Goal: Task Accomplishment & Management: Manage account settings

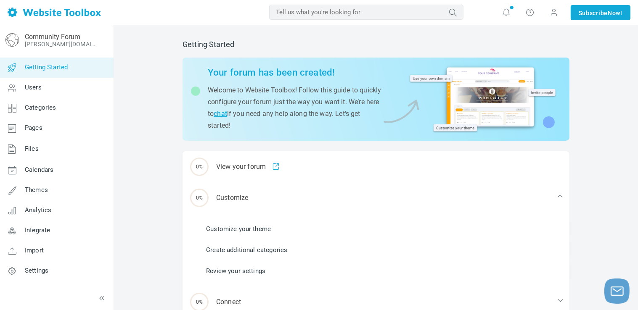
click at [53, 66] on span "Getting Started" at bounding box center [46, 68] width 43 height 8
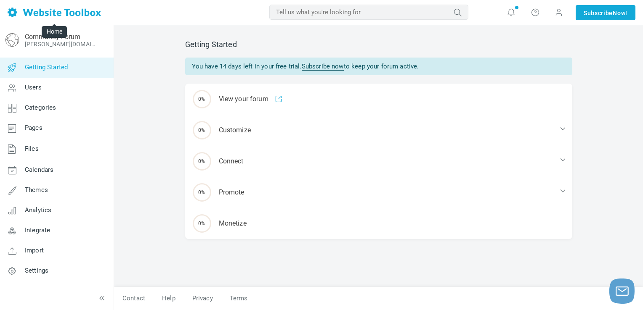
click at [13, 13] on img at bounding box center [54, 13] width 93 height 10
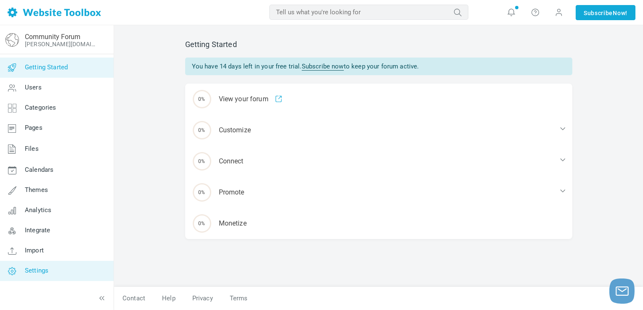
click at [20, 273] on icon at bounding box center [12, 271] width 25 height 20
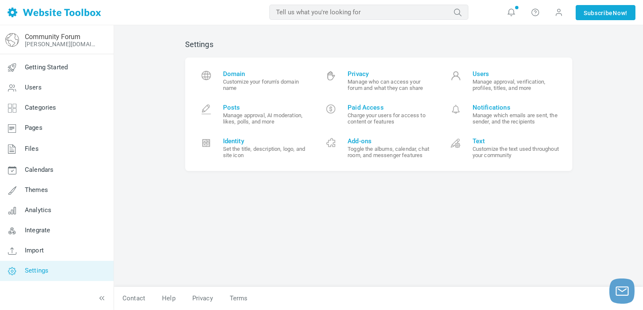
click at [413, 16] on input "text" at bounding box center [368, 12] width 199 height 15
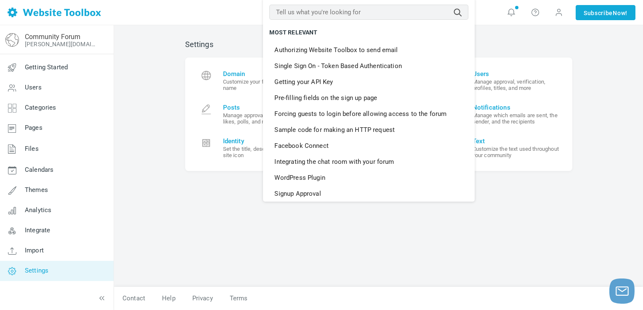
click at [135, 69] on div "Settings Domain Customize your forum's domain name Privacy Manage who can acces…" at bounding box center [378, 167] width 529 height 285
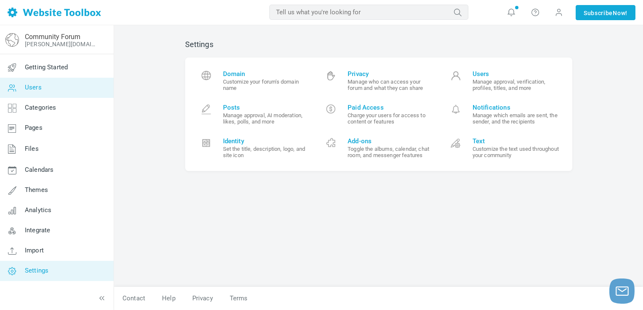
click at [43, 89] on link "Users" at bounding box center [57, 88] width 114 height 20
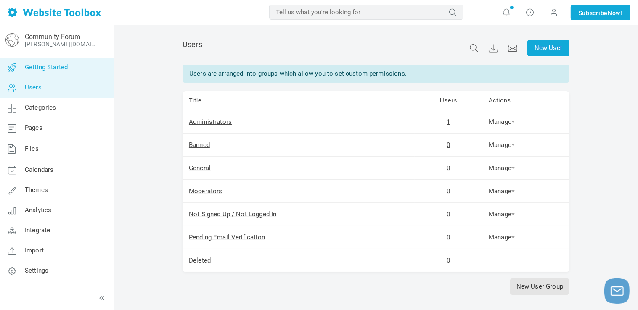
click at [42, 67] on span "Getting Started" at bounding box center [46, 68] width 43 height 8
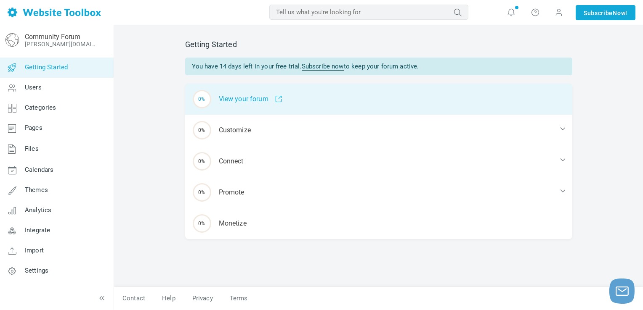
click at [262, 99] on div "0% View your forum" at bounding box center [378, 99] width 387 height 31
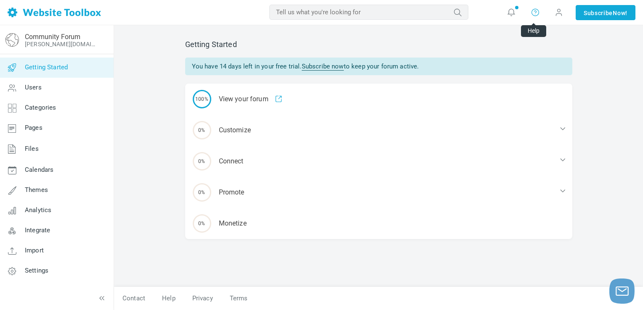
click at [534, 11] on icon at bounding box center [535, 12] width 8 height 8
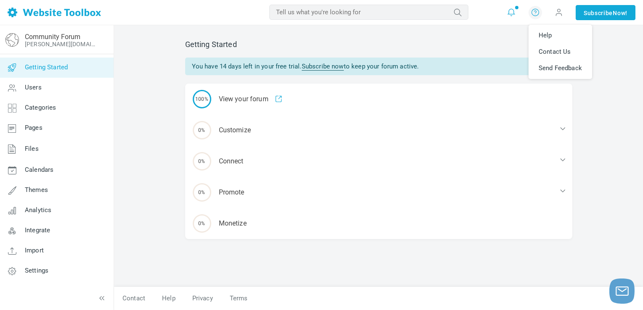
click at [507, 12] on icon at bounding box center [511, 12] width 8 height 8
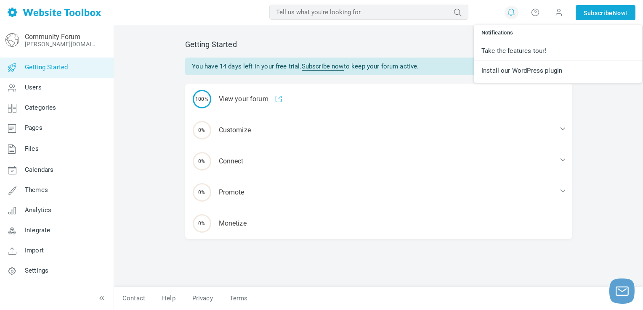
click at [169, 13] on div "MOST RELEVANT" at bounding box center [312, 12] width 313 height 13
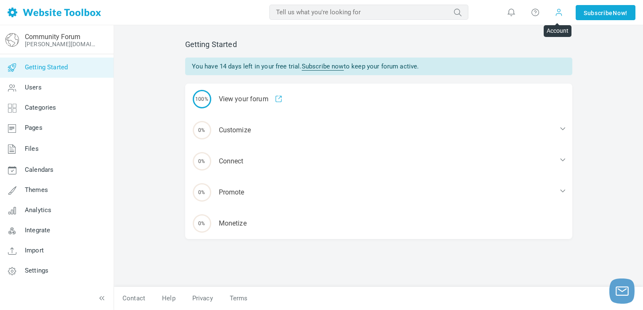
click at [559, 14] on span at bounding box center [558, 12] width 8 height 8
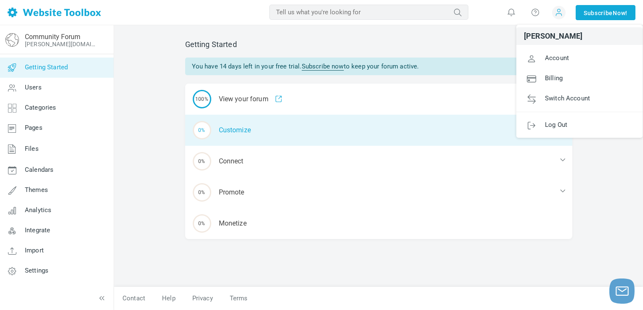
drag, startPoint x: 396, startPoint y: 133, endPoint x: 396, endPoint y: 127, distance: 5.9
click at [396, 132] on div "0% Customize" at bounding box center [378, 130] width 387 height 31
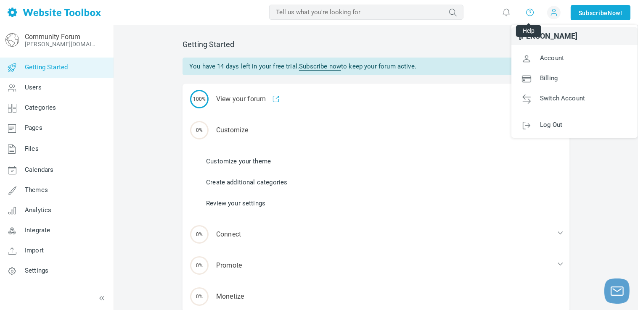
click at [527, 13] on icon at bounding box center [530, 12] width 8 height 8
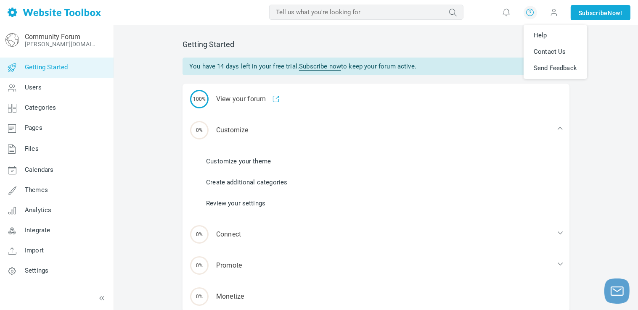
click at [181, 18] on div "MOST RELEVANT" at bounding box center [310, 12] width 308 height 13
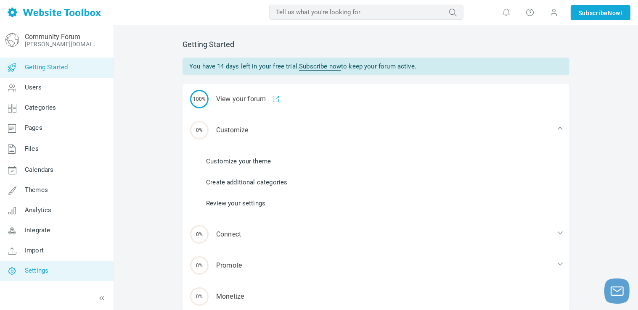
click at [20, 273] on icon at bounding box center [12, 271] width 25 height 20
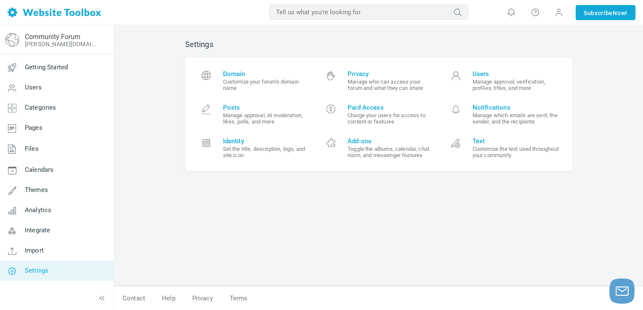
click at [173, 9] on div "MOST RELEVANT" at bounding box center [312, 12] width 313 height 13
click at [503, 217] on div "Settings Domain Customize your forum's domain name Privacy Manage who can acces…" at bounding box center [379, 160] width 400 height 256
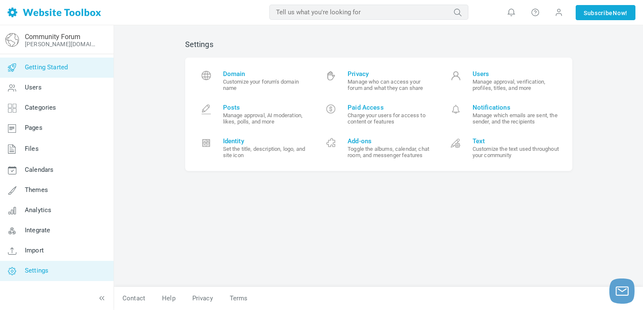
click at [46, 71] on span "Getting Started" at bounding box center [46, 68] width 43 height 8
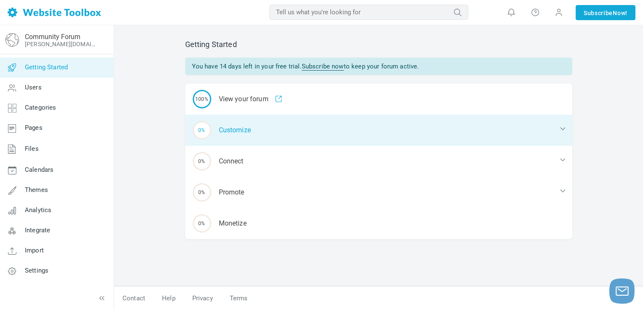
click at [235, 127] on div "0% Customize" at bounding box center [378, 130] width 387 height 31
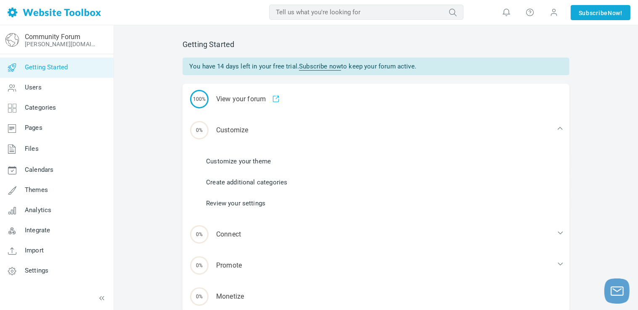
click at [235, 167] on li "Customize your theme" at bounding box center [381, 161] width 377 height 13
click at [233, 164] on link "Customize your theme" at bounding box center [238, 161] width 65 height 9
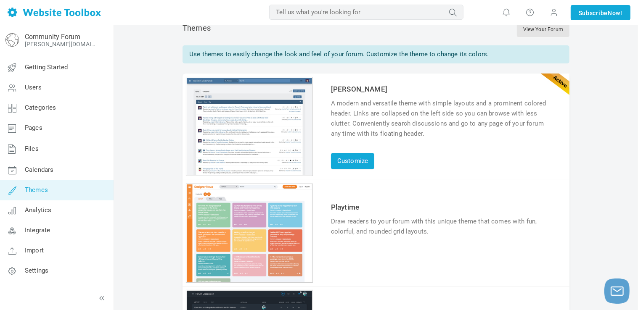
scroll to position [18, 0]
click at [347, 161] on link "Customize" at bounding box center [352, 161] width 43 height 16
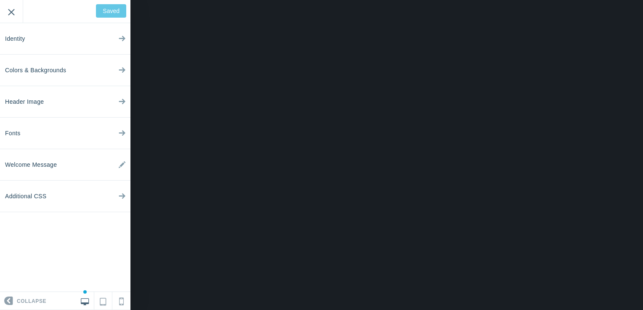
click at [10, 8] on input "Exit" at bounding box center [11, 11] width 23 height 23
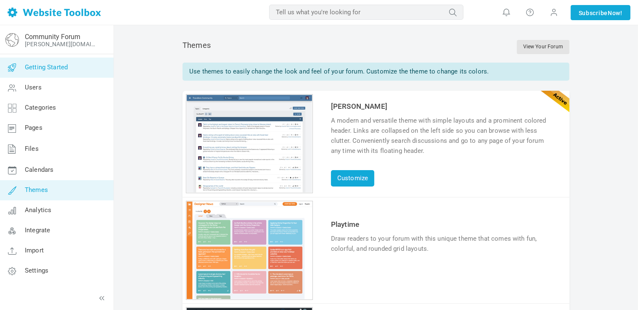
click at [77, 72] on link "Getting Started" at bounding box center [57, 68] width 114 height 20
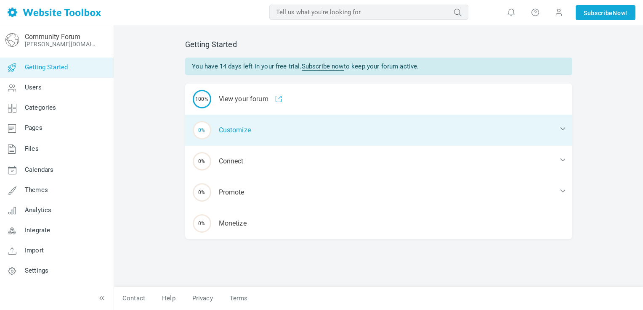
click at [226, 130] on div "0% Customize" at bounding box center [378, 130] width 387 height 31
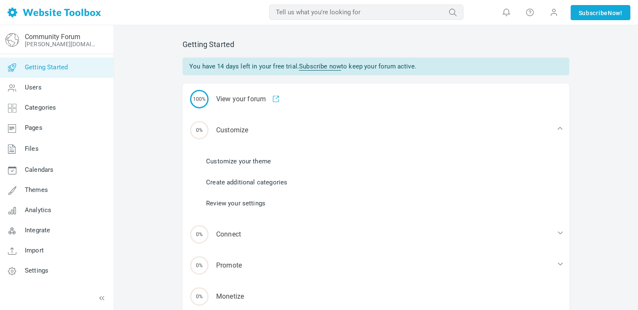
click at [228, 160] on link "Customize your theme" at bounding box center [238, 161] width 65 height 9
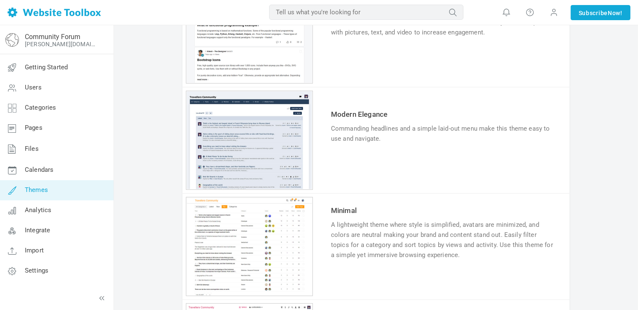
scroll to position [429, 0]
click at [358, 165] on link "Try & Customize" at bounding box center [362, 165] width 62 height 13
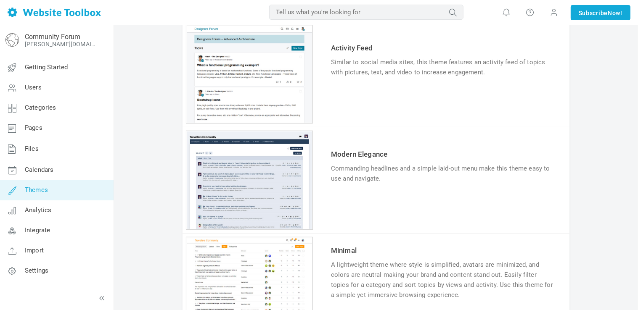
scroll to position [394, 0]
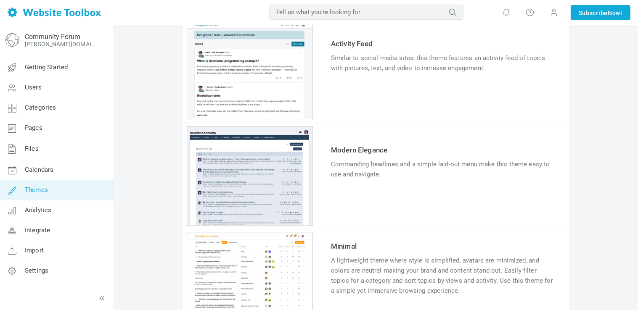
click at [359, 201] on link "Try & Customize" at bounding box center [362, 200] width 62 height 13
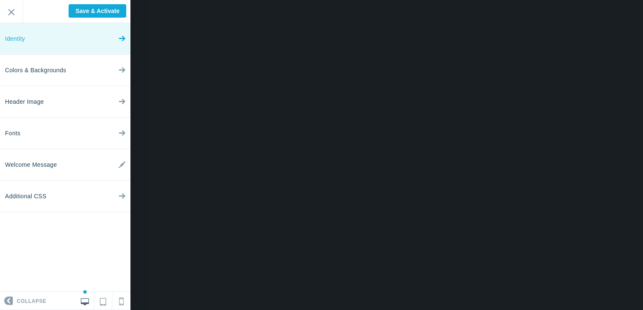
click at [119, 40] on icon at bounding box center [122, 37] width 7 height 32
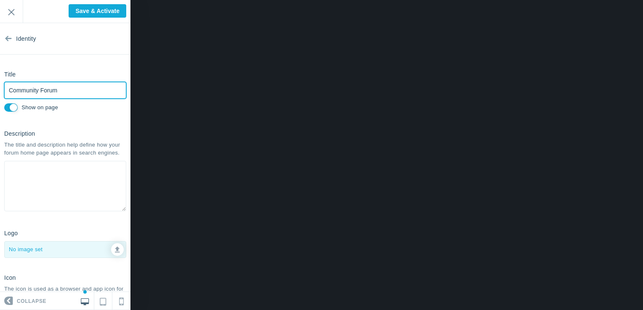
click at [58, 91] on input "Community Forum" at bounding box center [65, 90] width 122 height 17
type input "C"
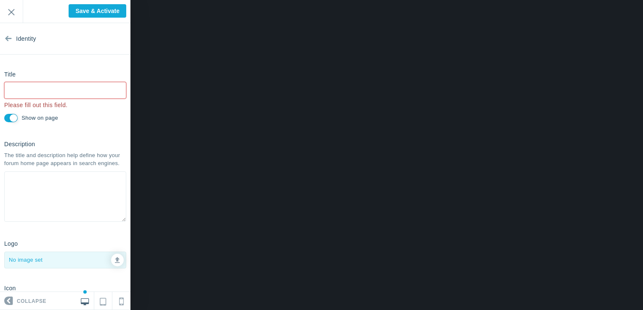
type input "Saved"
type input "a"
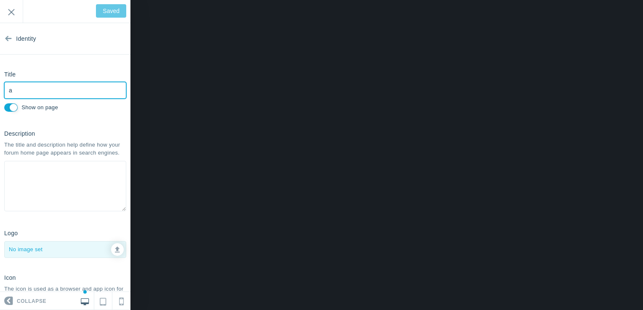
type input "Save & Activate"
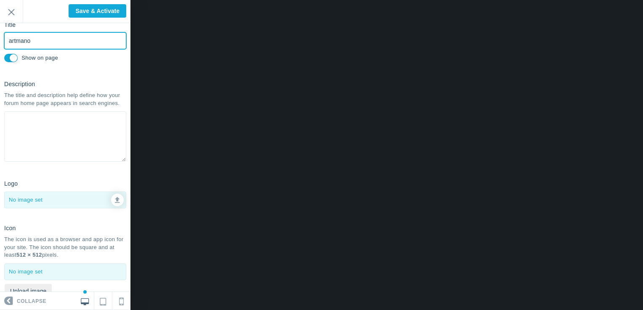
scroll to position [80, 0]
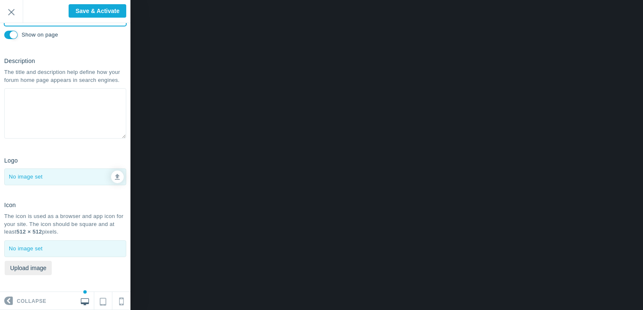
type input "artmano"
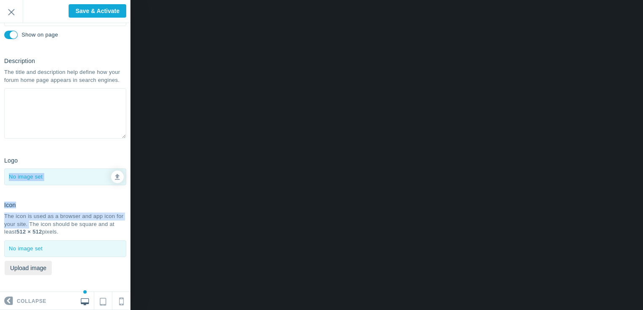
drag, startPoint x: 39, startPoint y: 225, endPoint x: 58, endPoint y: 168, distance: 60.4
click at [58, 168] on section "Identity Title artmano Please fill out this field. Show on page Description The…" at bounding box center [65, 157] width 130 height 269
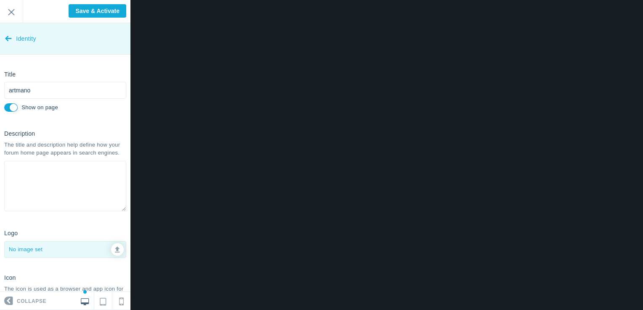
click at [17, 44] on span "Identity" at bounding box center [26, 39] width 20 height 32
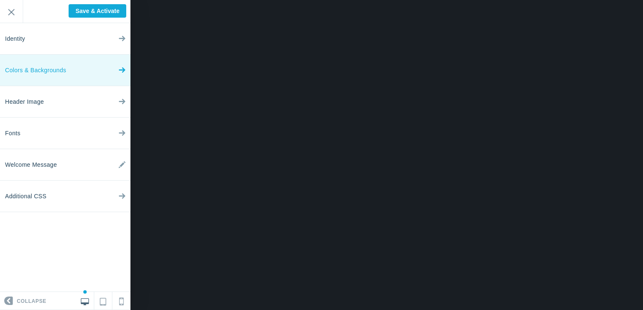
click at [38, 70] on span "Colors & Backgrounds" at bounding box center [35, 71] width 61 height 32
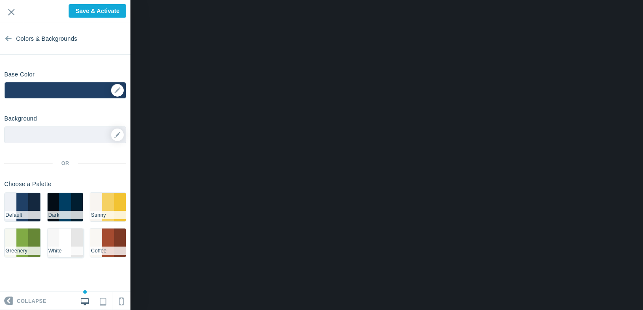
click at [59, 242] on li "#F7F7F7" at bounding box center [54, 243] width 12 height 29
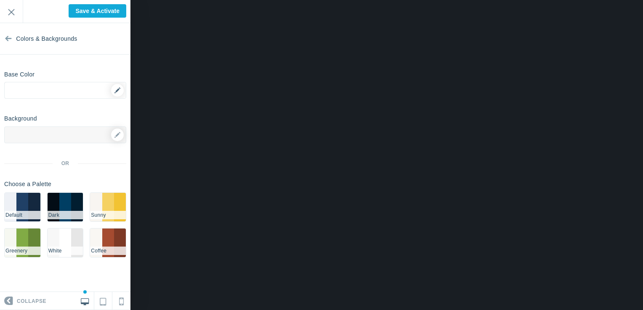
click at [120, 88] on div "▼" at bounding box center [65, 92] width 121 height 21
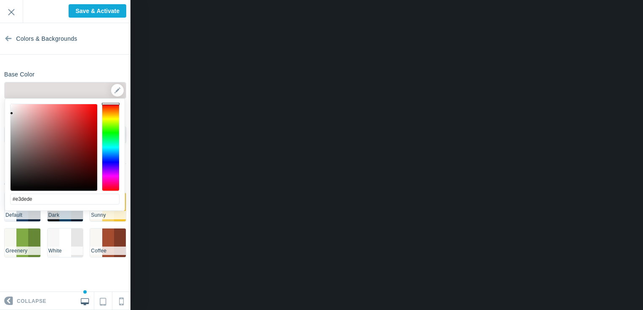
click at [12, 114] on div at bounding box center [54, 147] width 87 height 87
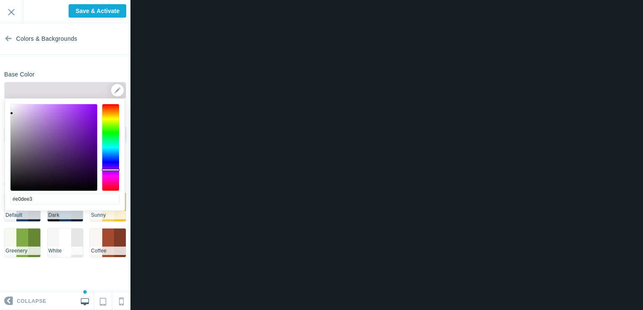
click at [112, 170] on div at bounding box center [111, 147] width 18 height 87
click at [17, 115] on div at bounding box center [54, 147] width 87 height 87
click at [116, 88] on div "▼" at bounding box center [65, 92] width 121 height 21
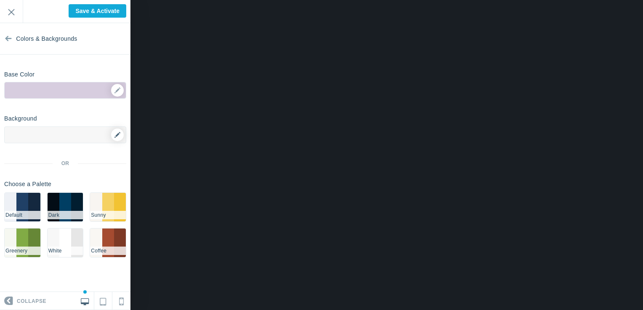
click at [117, 133] on icon at bounding box center [117, 135] width 6 height 6
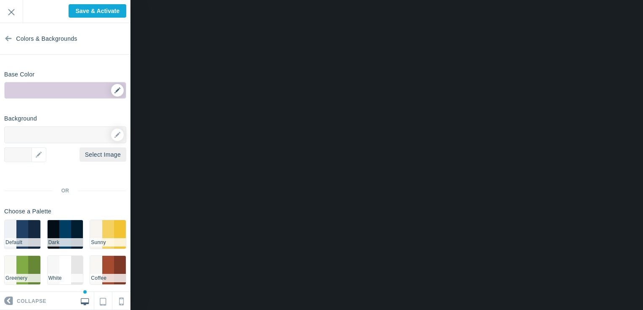
click at [109, 93] on div "▼" at bounding box center [65, 92] width 121 height 21
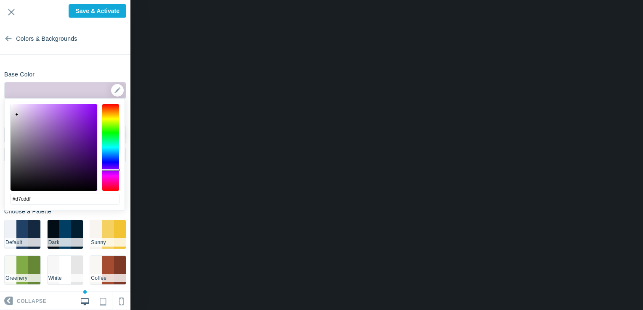
type input "#3c1d54"
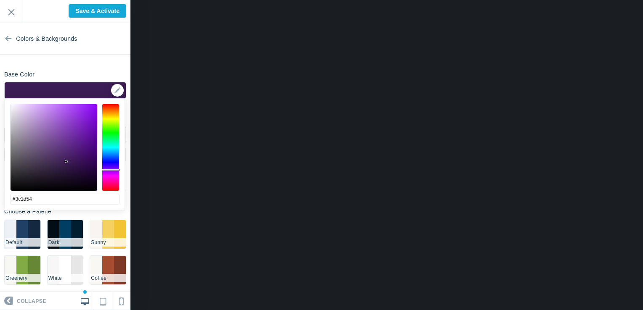
click at [66, 162] on div at bounding box center [54, 147] width 87 height 87
click at [88, 205] on input "#3c1d54" at bounding box center [64, 199] width 109 height 11
click at [108, 92] on div "▼" at bounding box center [65, 92] width 121 height 21
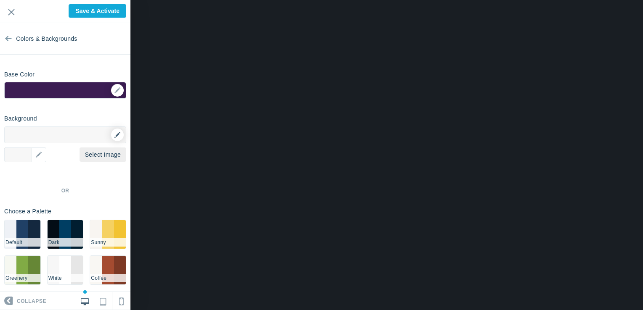
click at [114, 137] on icon at bounding box center [117, 135] width 6 height 6
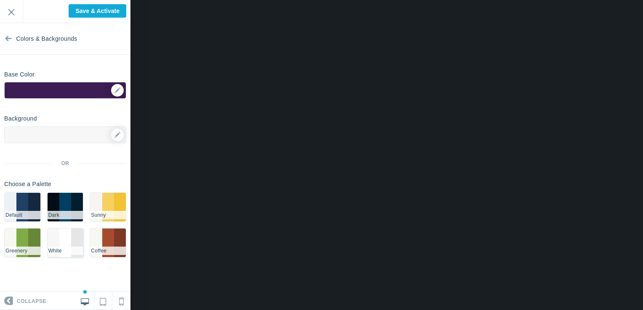
click at [64, 243] on li "#FFFFFF" at bounding box center [65, 243] width 12 height 29
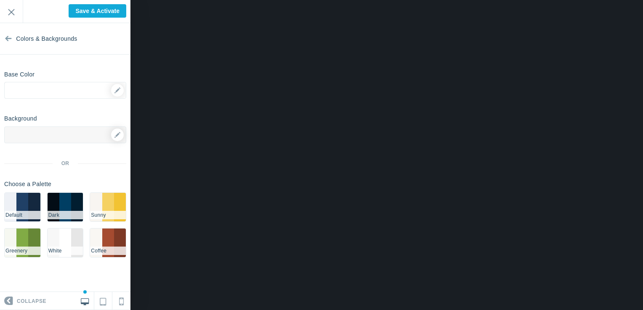
click at [111, 138] on div at bounding box center [116, 135] width 15 height 13
click at [117, 132] on icon at bounding box center [117, 135] width 6 height 6
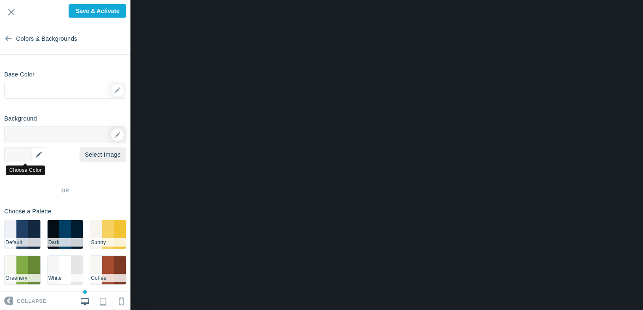
click at [42, 156] on div "▼" at bounding box center [25, 155] width 42 height 15
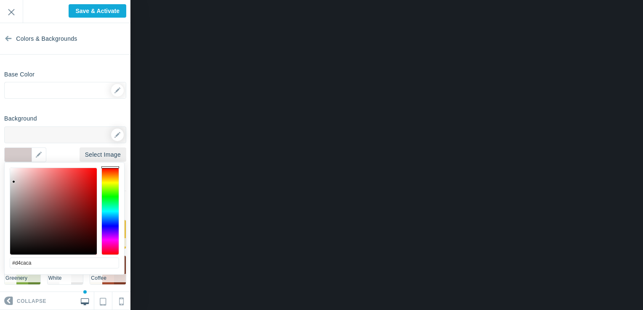
click at [14, 182] on div at bounding box center [53, 211] width 87 height 87
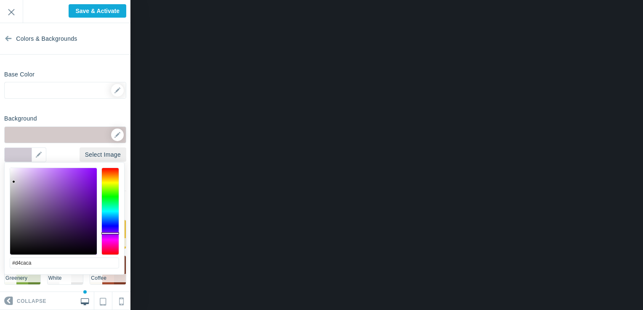
type input "#d0cad4"
click at [107, 233] on div at bounding box center [110, 211] width 18 height 87
click at [72, 135] on div at bounding box center [65, 135] width 122 height 17
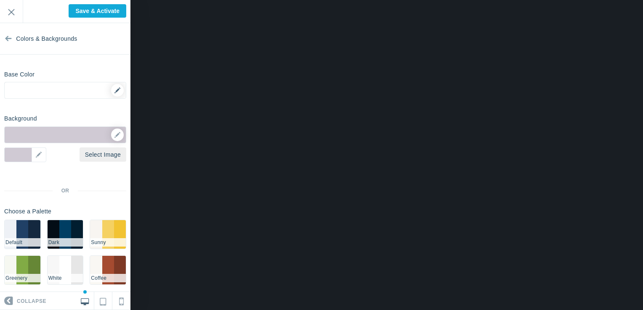
click at [67, 87] on div "▼" at bounding box center [65, 92] width 121 height 21
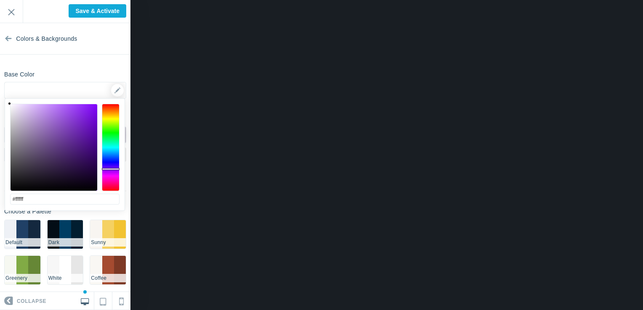
click at [110, 169] on div at bounding box center [111, 147] width 18 height 87
type input "#391759"
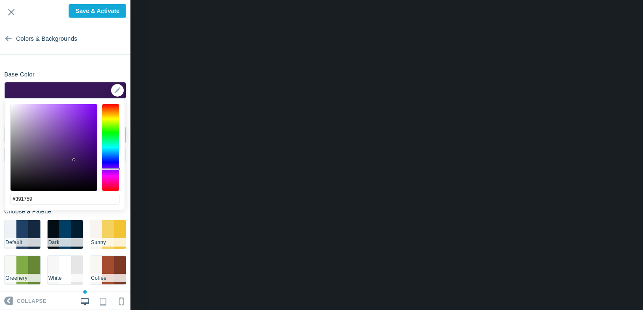
click at [74, 160] on div at bounding box center [54, 147] width 87 height 87
click at [72, 61] on section "Colors & Backgrounds Base Color ▼ Background Options Select Image #d0cad4 ▼ Pos…" at bounding box center [65, 157] width 130 height 269
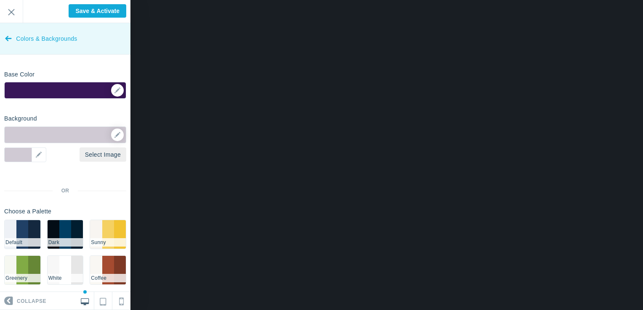
click at [3, 37] on link "Colors & Backgrounds" at bounding box center [65, 39] width 130 height 32
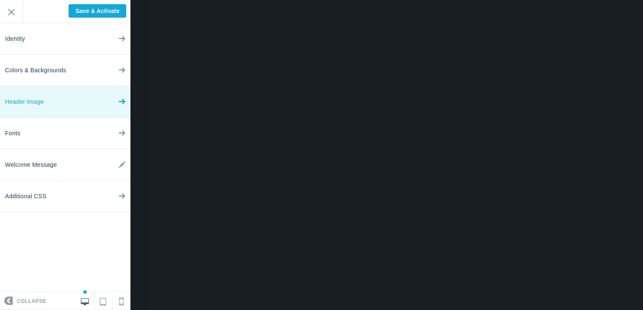
click at [69, 99] on link "Header Image" at bounding box center [65, 102] width 130 height 32
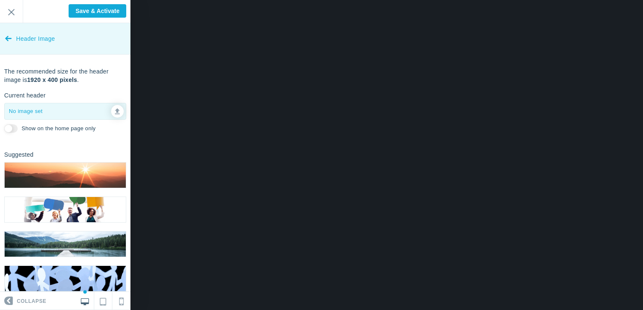
click at [34, 44] on span "Header Image" at bounding box center [35, 39] width 39 height 32
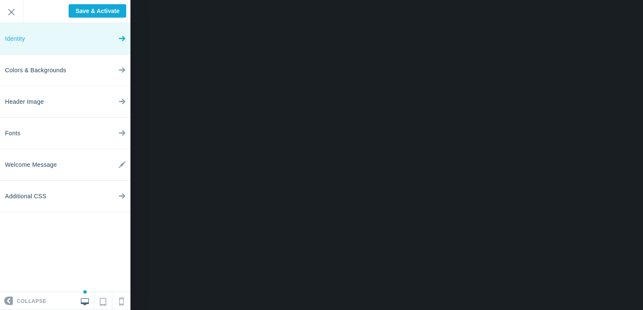
click at [19, 41] on span "Identity" at bounding box center [15, 39] width 20 height 32
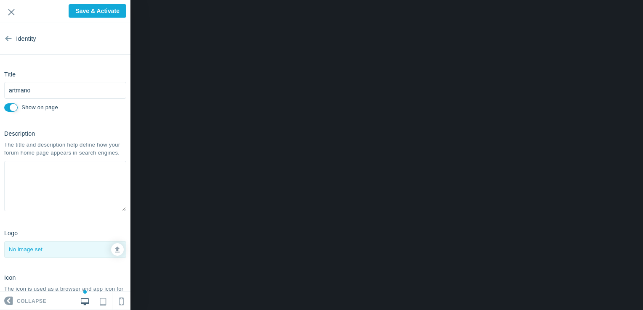
click at [19, 41] on span "Identity" at bounding box center [26, 39] width 20 height 32
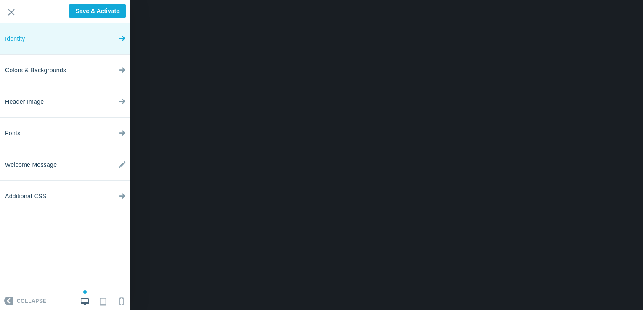
click at [19, 41] on span "Identity" at bounding box center [15, 39] width 20 height 32
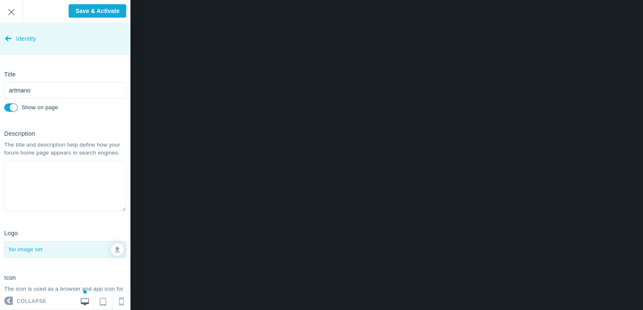
click at [35, 33] on span "Identity" at bounding box center [26, 39] width 20 height 32
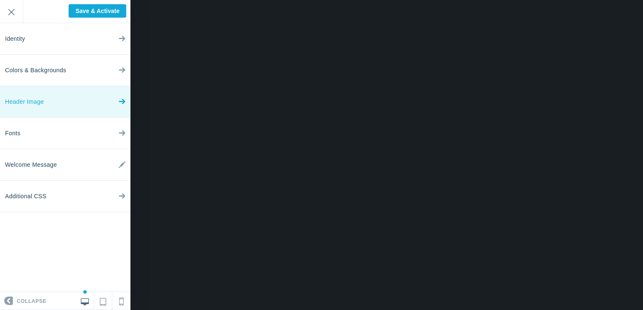
click at [26, 105] on span "Header Image" at bounding box center [24, 102] width 39 height 32
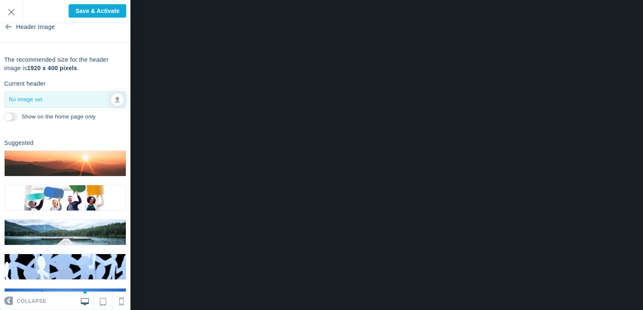
scroll to position [17, 0]
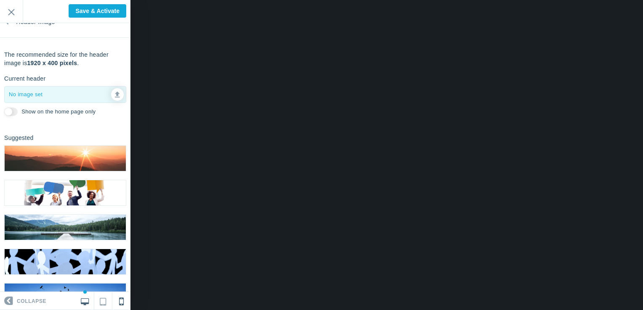
click at [130, 294] on link at bounding box center [121, 301] width 18 height 18
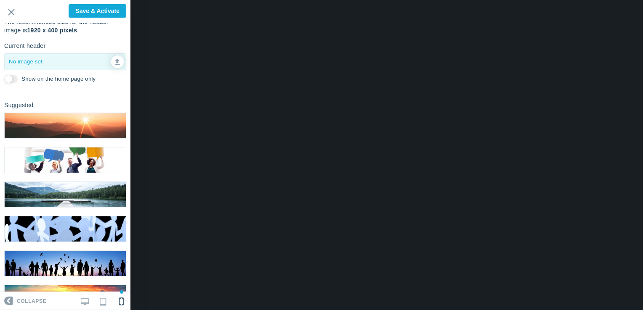
scroll to position [0, 0]
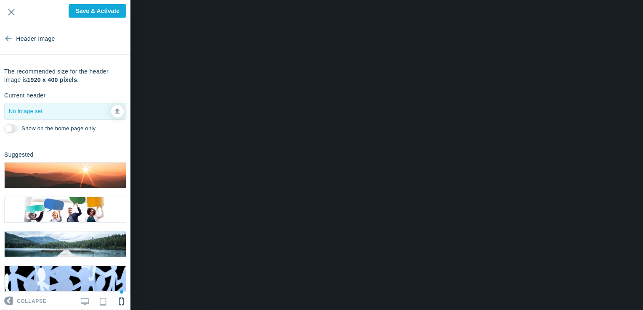
click at [86, 163] on img at bounding box center [65, 175] width 121 height 25
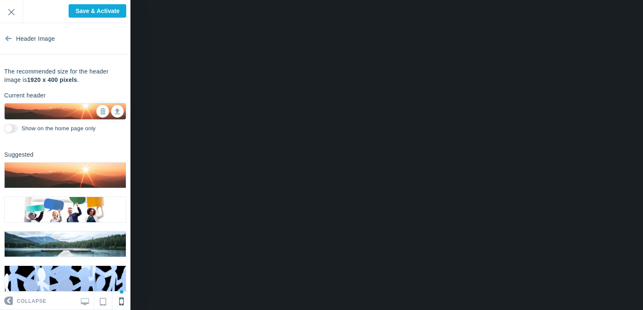
click at [256, 113] on div at bounding box center [386, 155] width 512 height 310
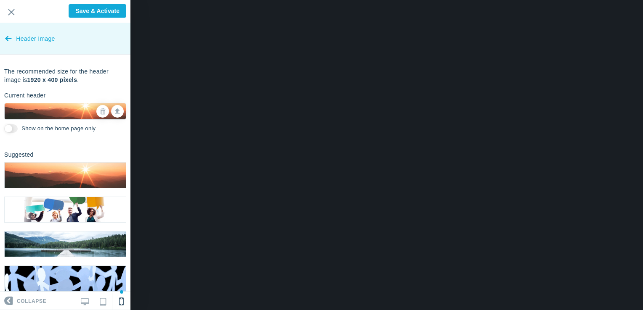
click at [17, 43] on span "Header Image" at bounding box center [35, 39] width 39 height 32
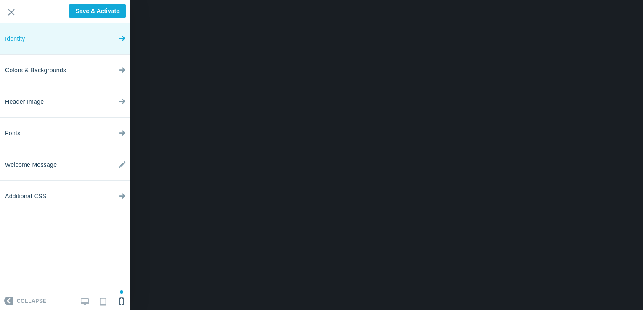
click at [17, 43] on span "Identity" at bounding box center [15, 39] width 20 height 32
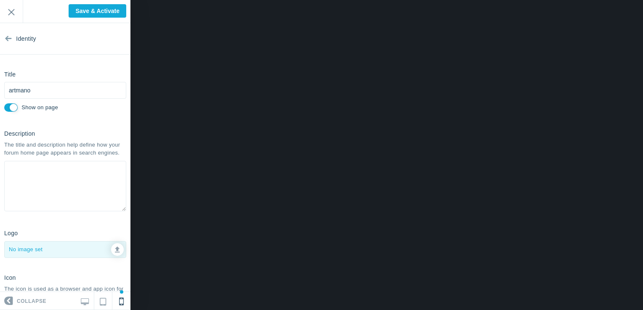
click at [13, 109] on input "Show on page" at bounding box center [10, 107] width 13 height 8
click at [2, 108] on div "Title artmano Please fill out this field. Show on page" at bounding box center [65, 90] width 130 height 47
click at [6, 105] on input "Show on page" at bounding box center [10, 107] width 13 height 8
checkbox input "true"
click at [8, 8] on input "Exit" at bounding box center [11, 11] width 23 height 23
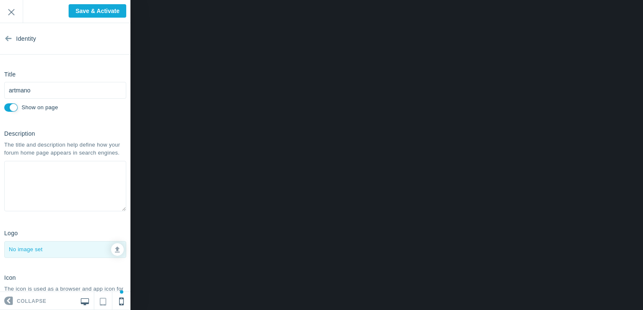
click at [87, 302] on icon at bounding box center [85, 301] width 8 height 8
click at [13, 20] on input "Exit" at bounding box center [11, 11] width 23 height 23
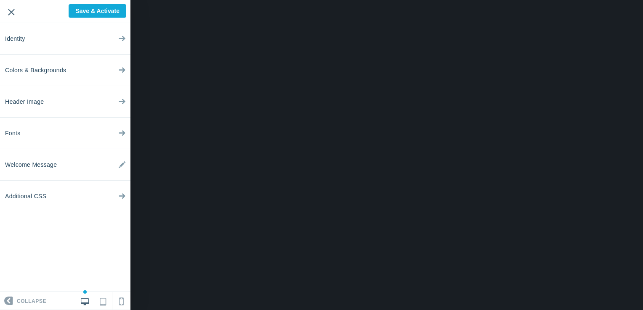
click at [19, 6] on input "Exit" at bounding box center [11, 11] width 23 height 23
click at [10, 12] on input "Exit" at bounding box center [11, 11] width 23 height 23
